Goal: Information Seeking & Learning: Learn about a topic

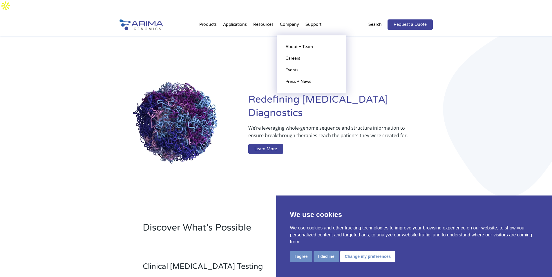
drag, startPoint x: 307, startPoint y: 32, endPoint x: 294, endPoint y: 17, distance: 19.9
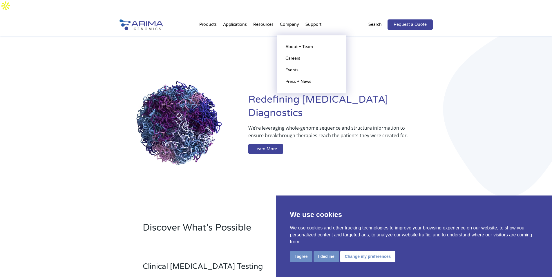
click at [307, 36] on div "Redefining [MEDICAL_DATA] Diagnostics We’re leveraging whole-genome sequence an…" at bounding box center [275, 125] width 313 height 178
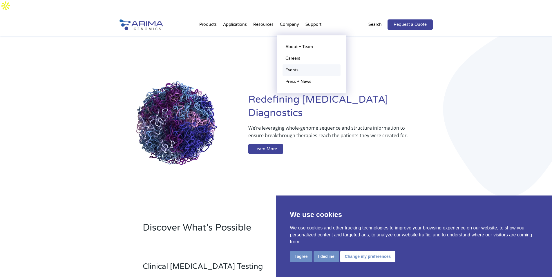
click at [296, 64] on link "Events" at bounding box center [311, 70] width 58 height 12
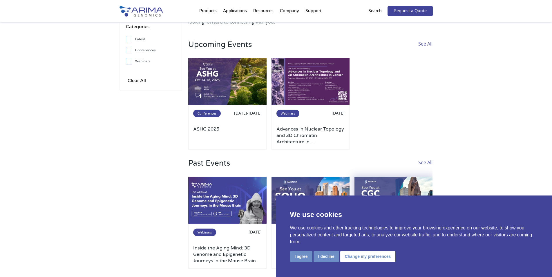
scroll to position [6, 0]
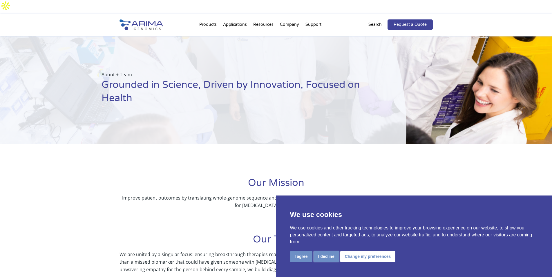
click at [329, 259] on button "I decline" at bounding box center [326, 256] width 26 height 11
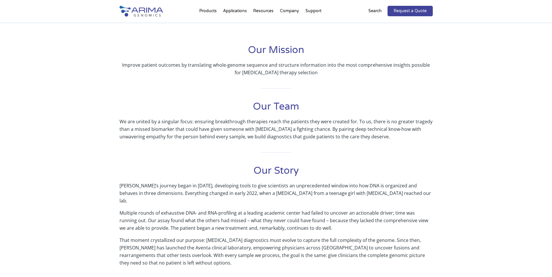
scroll to position [139, 0]
